Goal: Find specific page/section: Find specific page/section

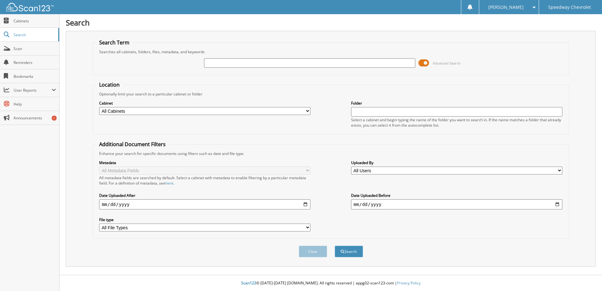
click at [227, 64] on input "text" at bounding box center [309, 62] width 211 height 9
type input "ray, emily"
click at [335, 246] on button "Search" at bounding box center [349, 252] width 28 height 12
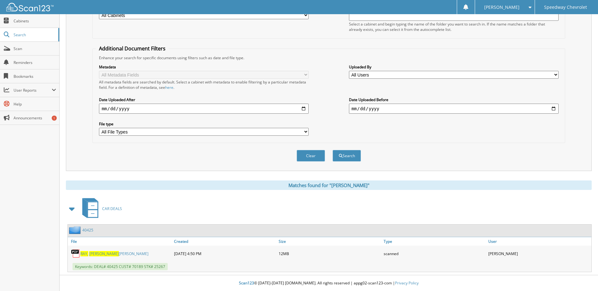
scroll to position [96, 0]
click at [101, 252] on link "RAY, EMILY ELLA" at bounding box center [114, 253] width 68 height 5
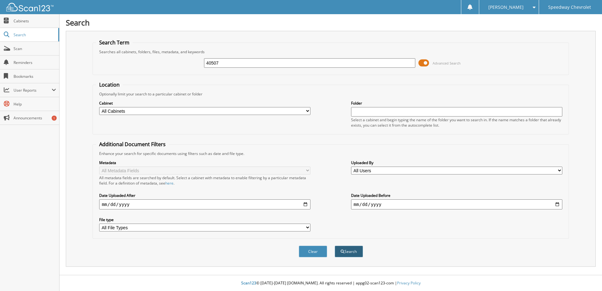
type input "40507"
click at [357, 252] on button "Search" at bounding box center [349, 252] width 28 height 12
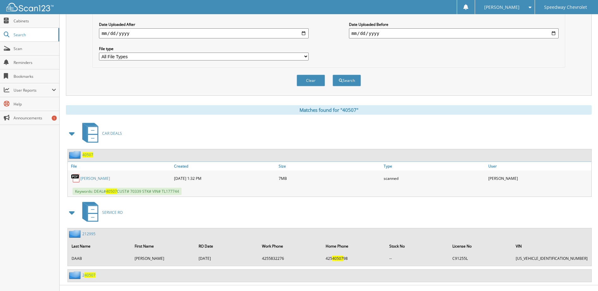
scroll to position [181, 0]
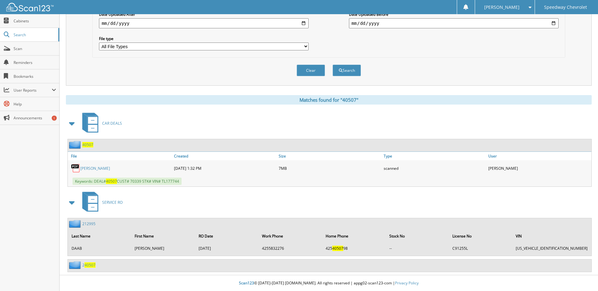
click at [90, 144] on span "40507" at bounding box center [87, 144] width 11 height 5
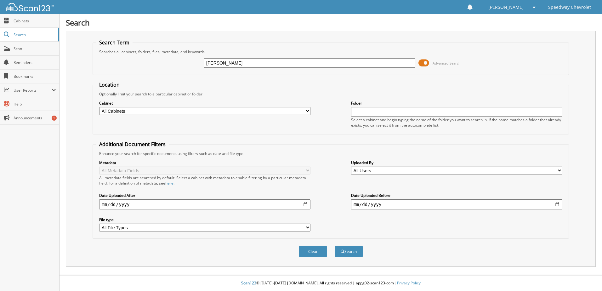
type input "[PERSON_NAME]"
click at [335, 246] on button "Search" at bounding box center [349, 252] width 28 height 12
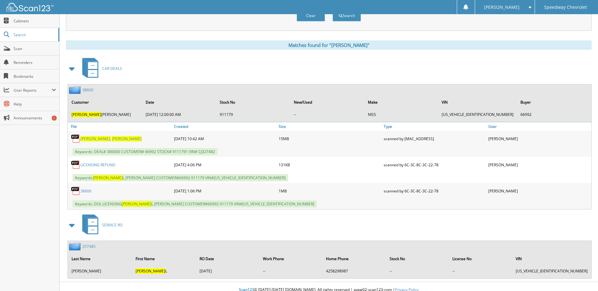
scroll to position [243, 0]
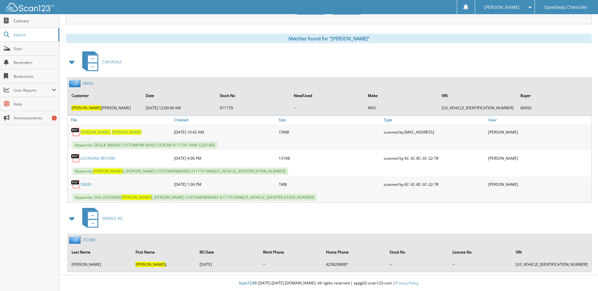
click at [89, 132] on span "[PERSON_NAME]," at bounding box center [95, 131] width 31 height 5
